Goal: Navigation & Orientation: Find specific page/section

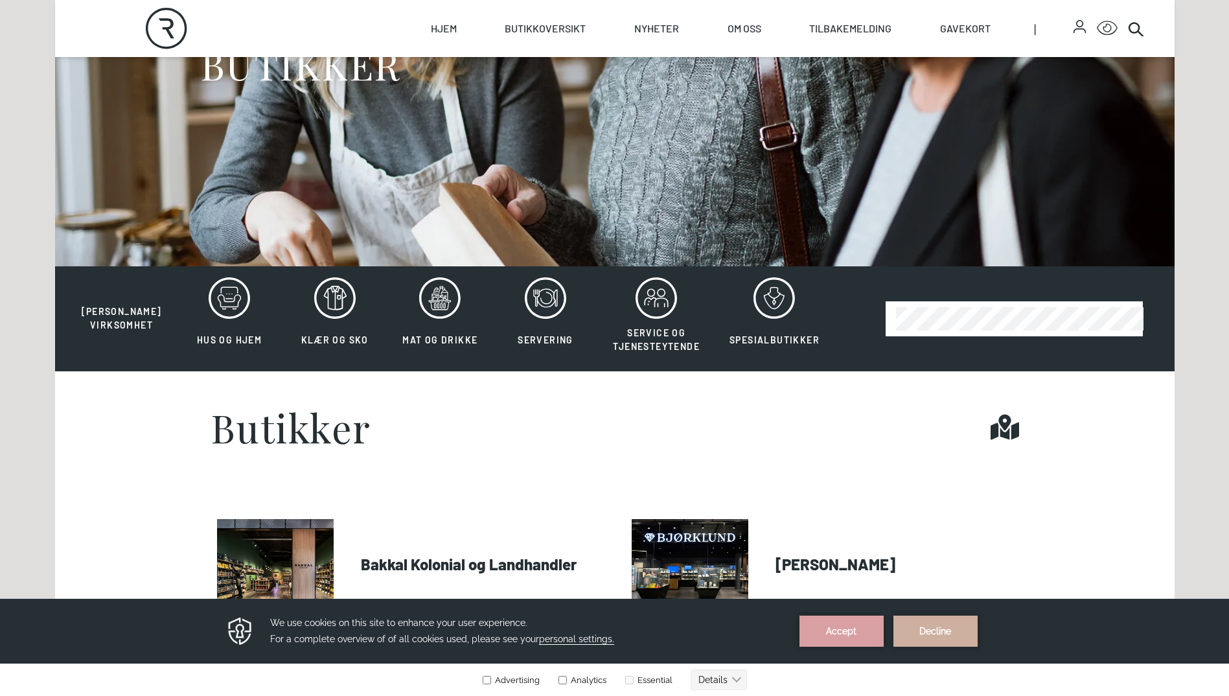
scroll to position [259, 0]
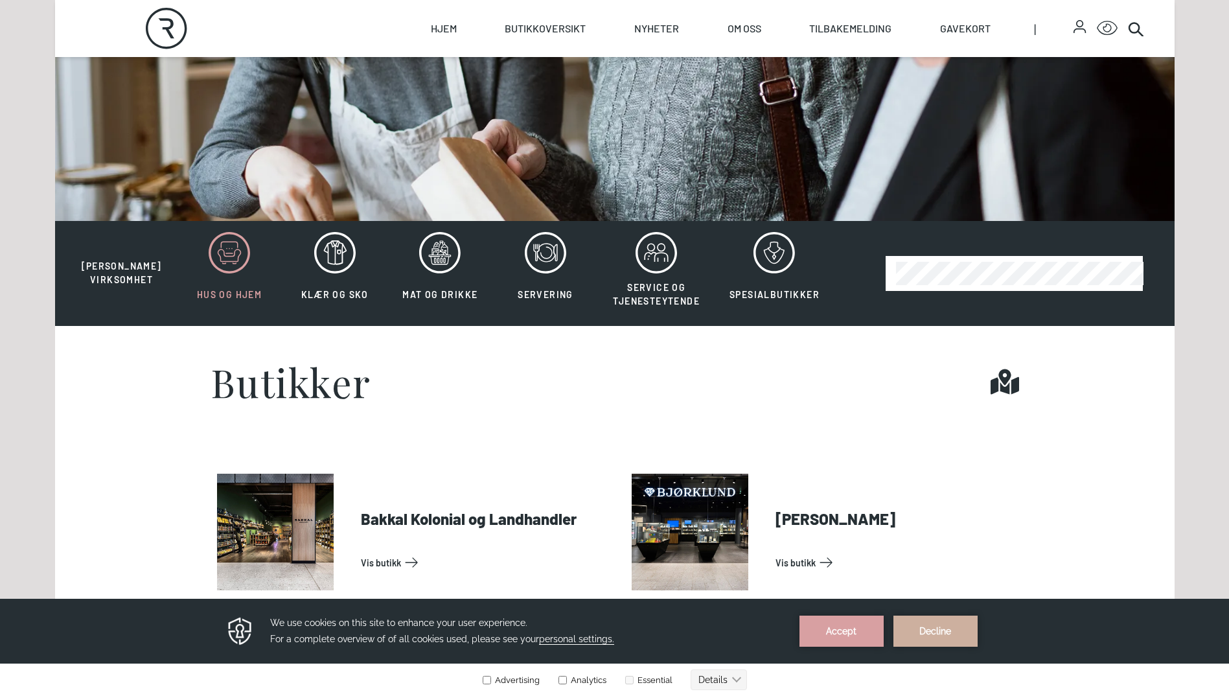
click at [244, 255] on div at bounding box center [229, 252] width 65 height 41
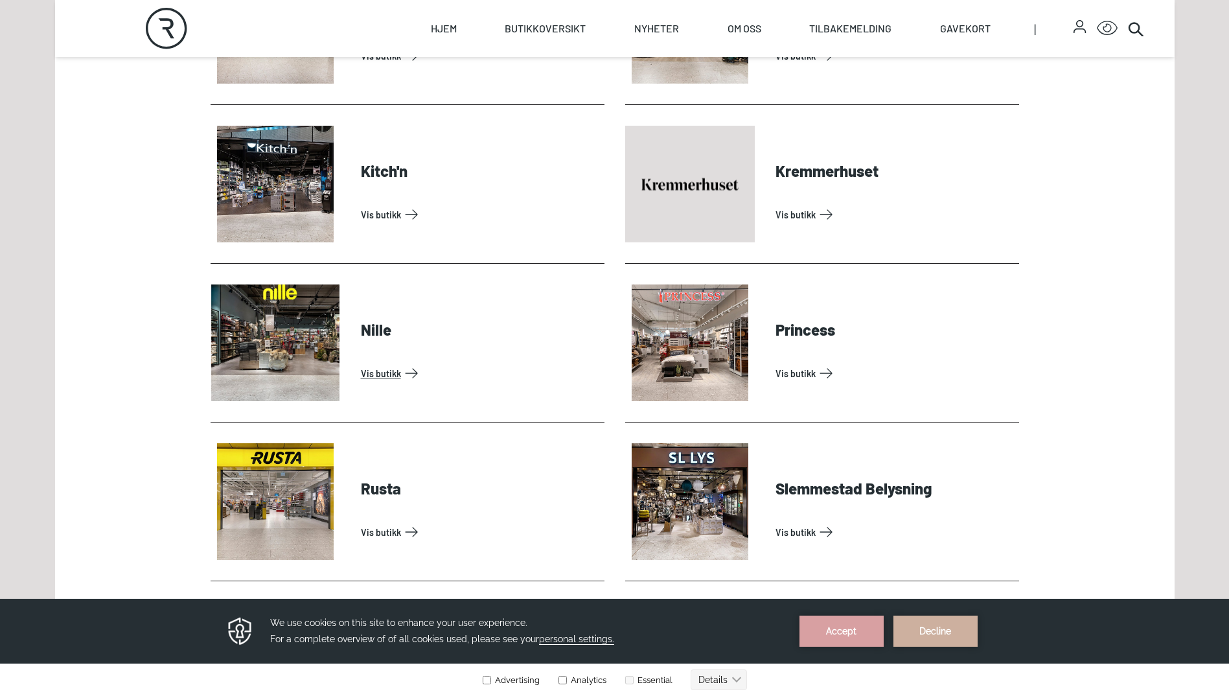
scroll to position [842, 0]
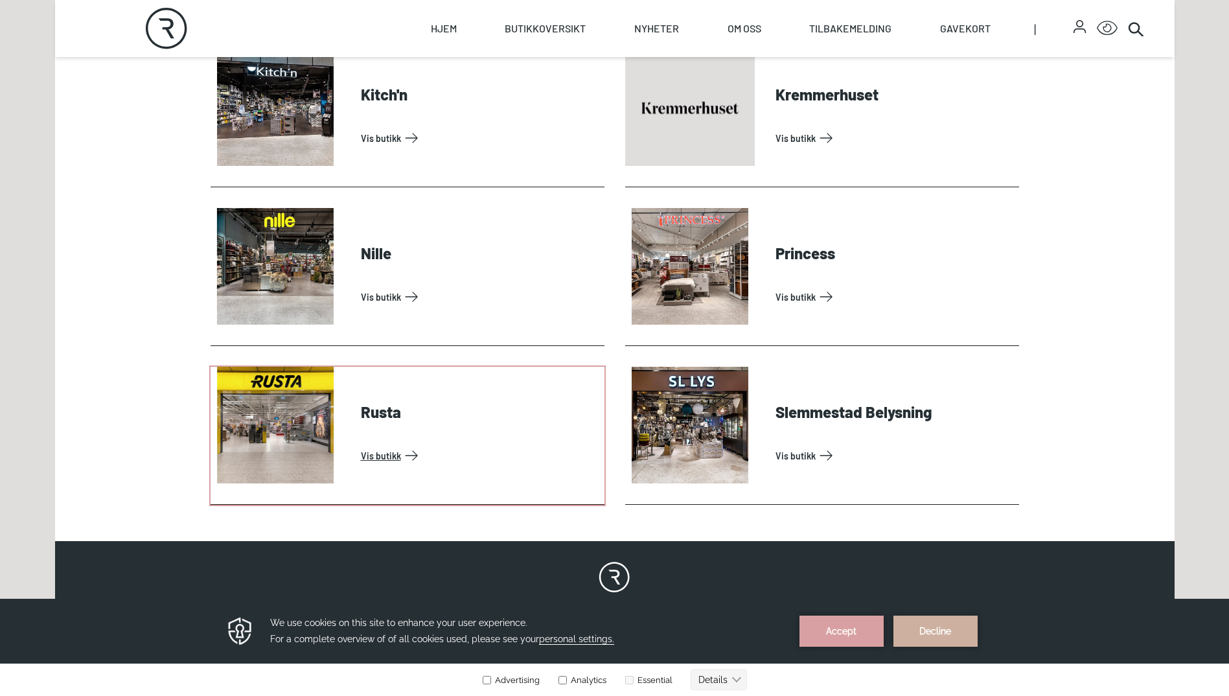
click at [361, 445] on link "Vis butikk" at bounding box center [480, 455] width 238 height 21
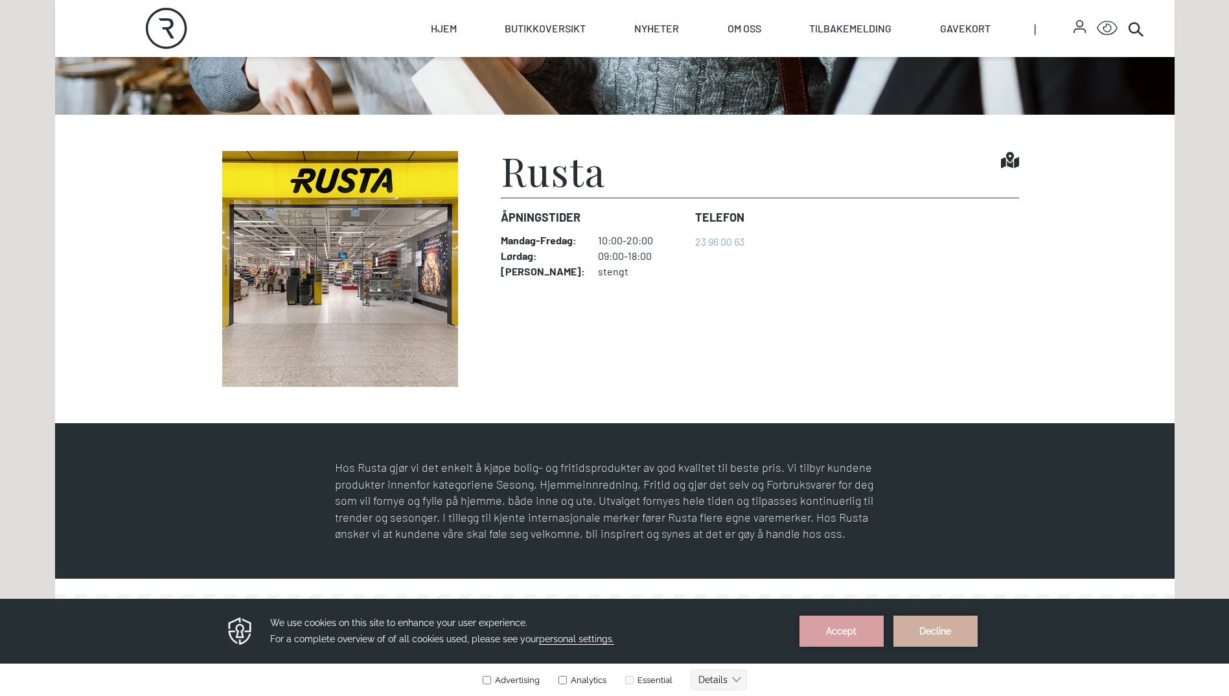
scroll to position [389, 0]
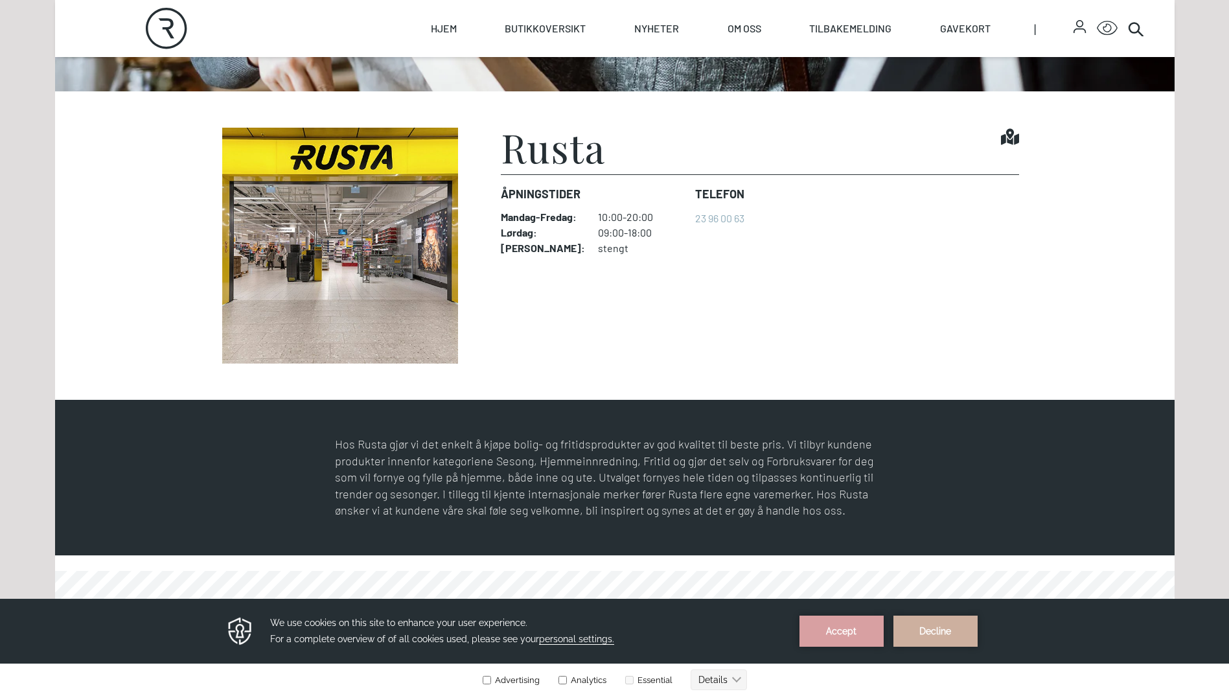
click at [1007, 141] on icon at bounding box center [1010, 137] width 18 height 16
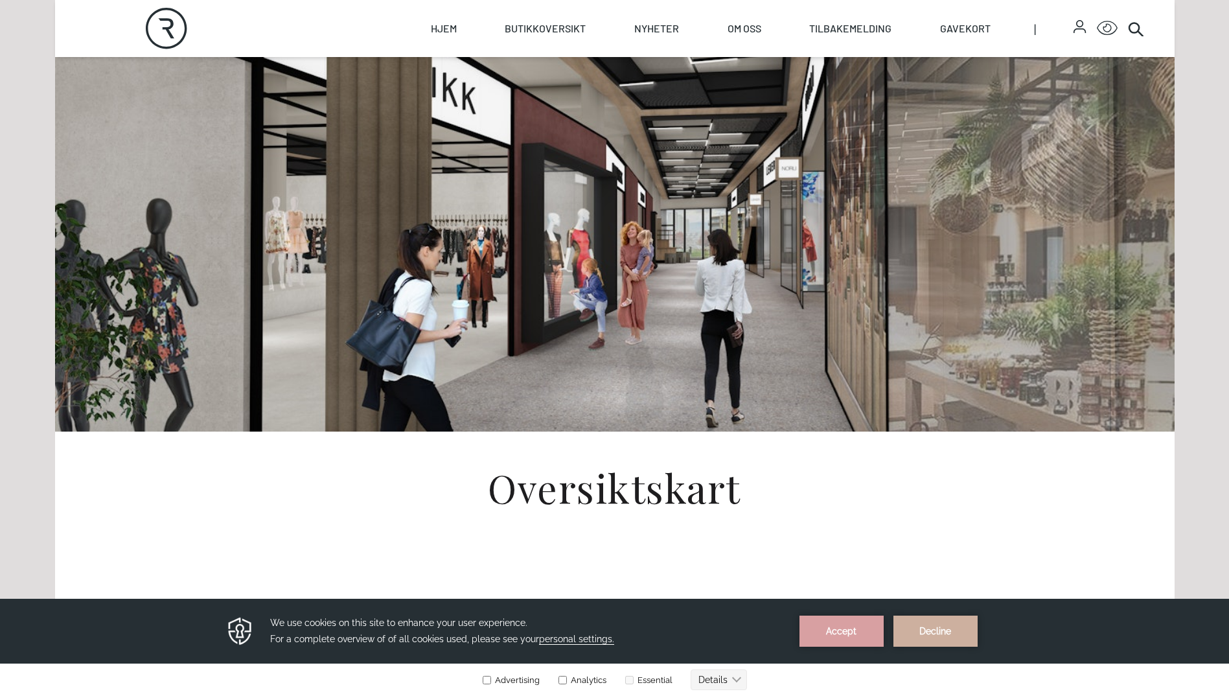
scroll to position [259, 0]
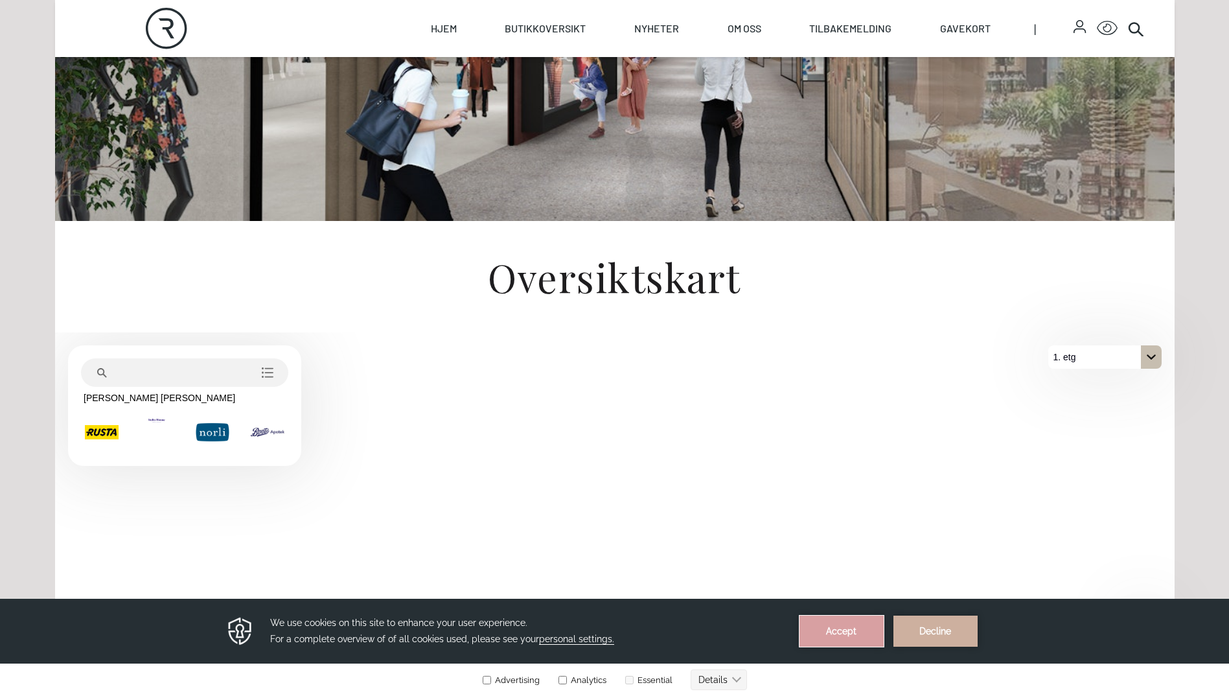
click at [838, 636] on button "Accept" at bounding box center [842, 631] width 84 height 31
